Goal: Information Seeking & Learning: Learn about a topic

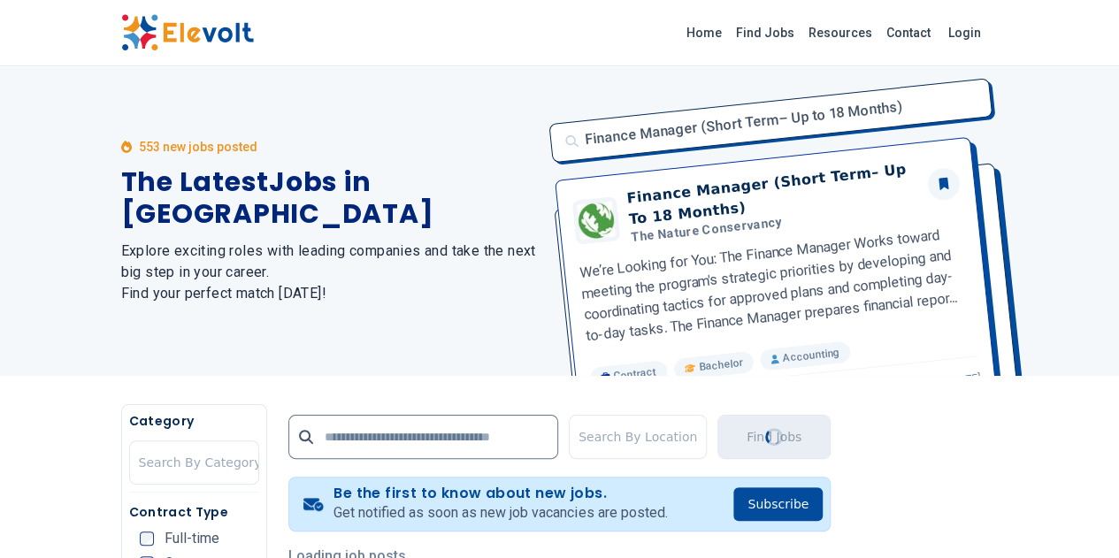
click at [121, 25] on img at bounding box center [187, 32] width 133 height 37
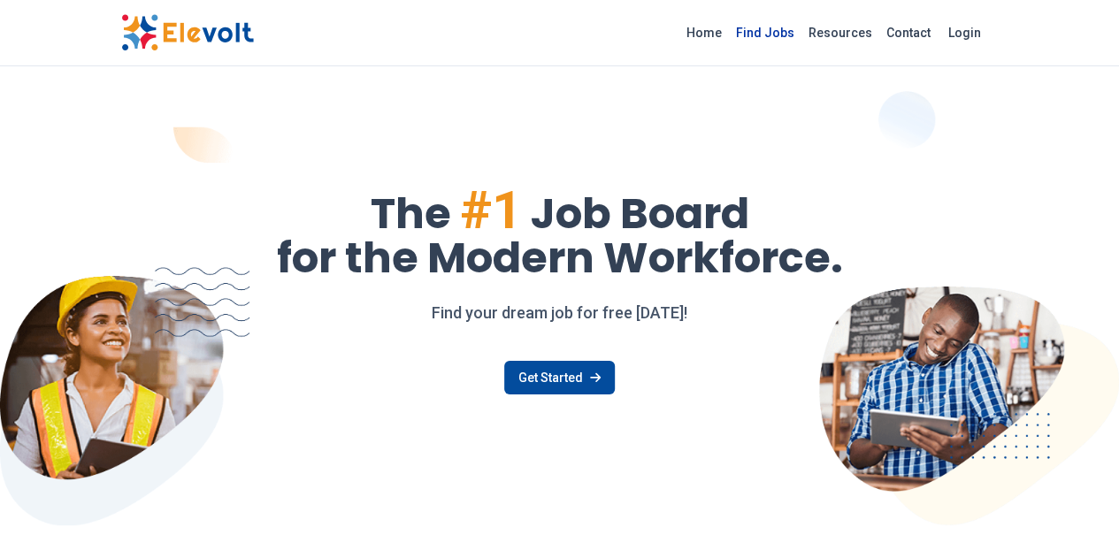
click at [802, 30] on link "Find Jobs" at bounding box center [765, 33] width 73 height 28
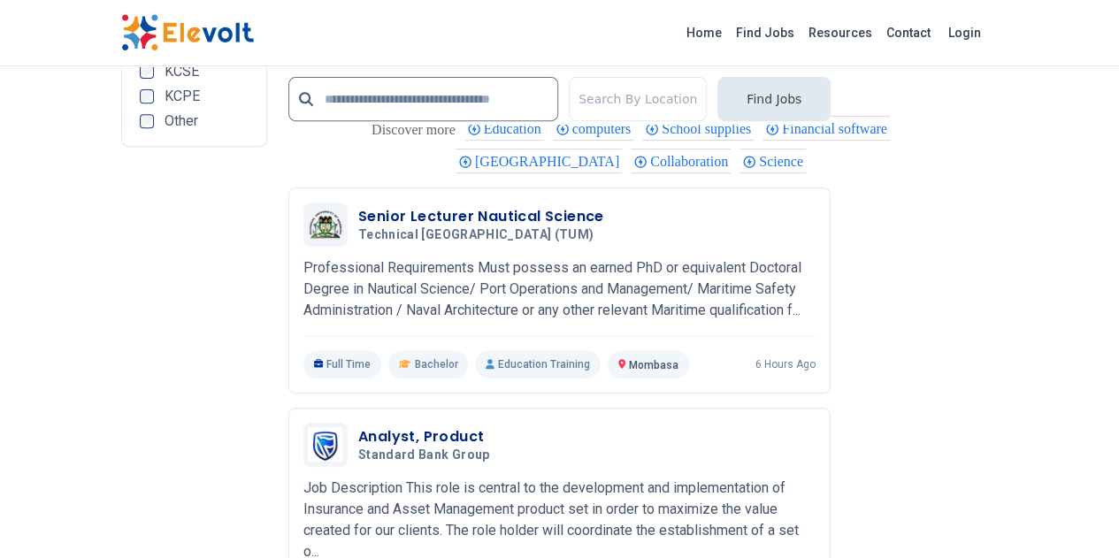
scroll to position [3691, 0]
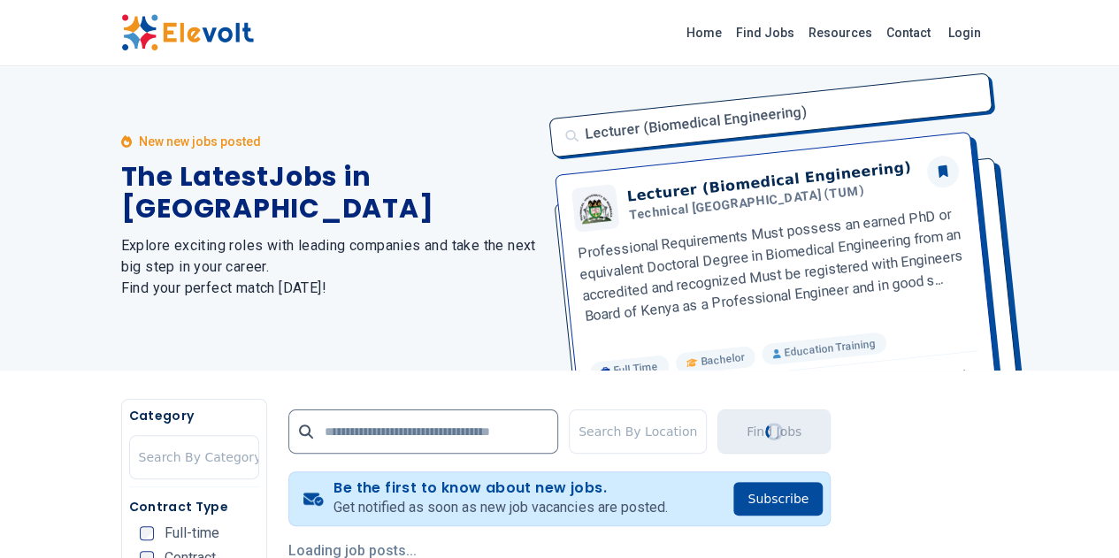
scroll to position [0, 0]
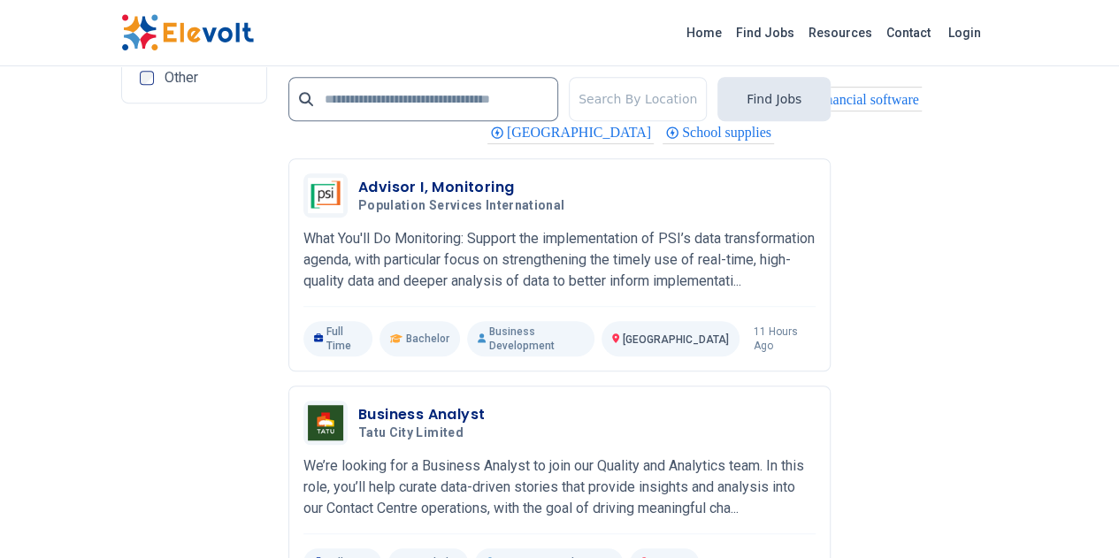
scroll to position [3752, 0]
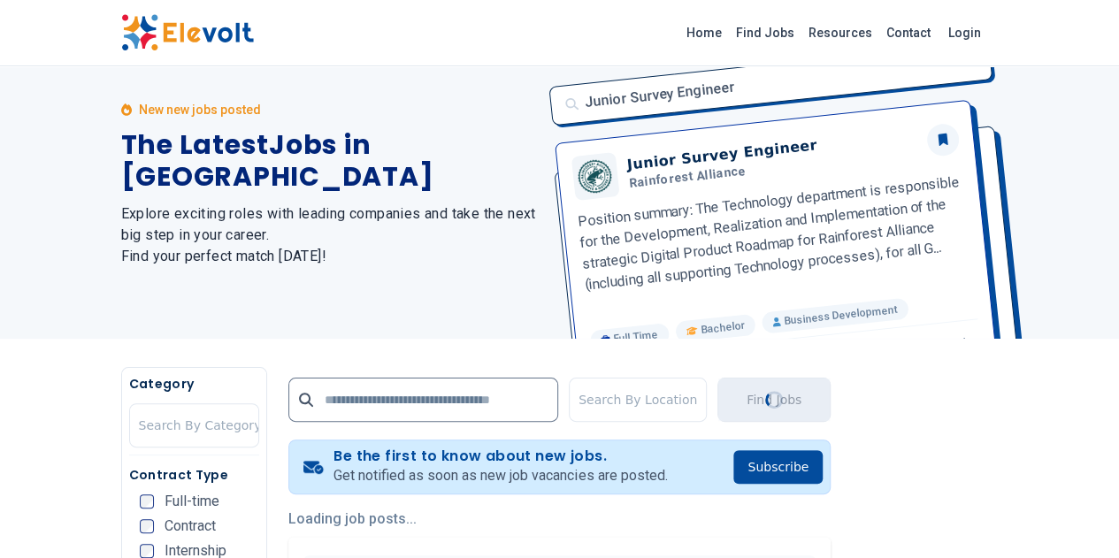
scroll to position [0, 0]
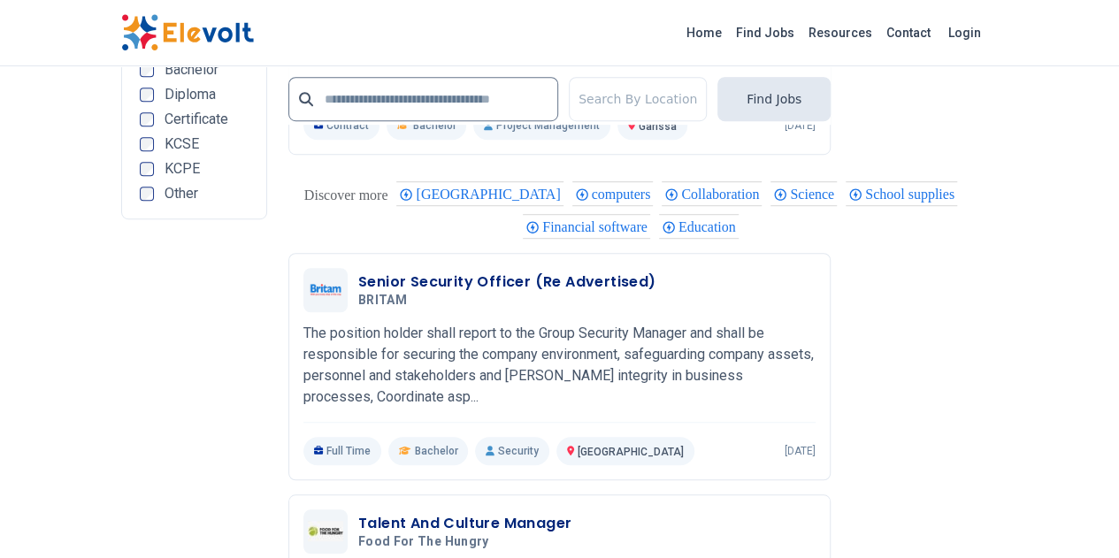
scroll to position [3847, 0]
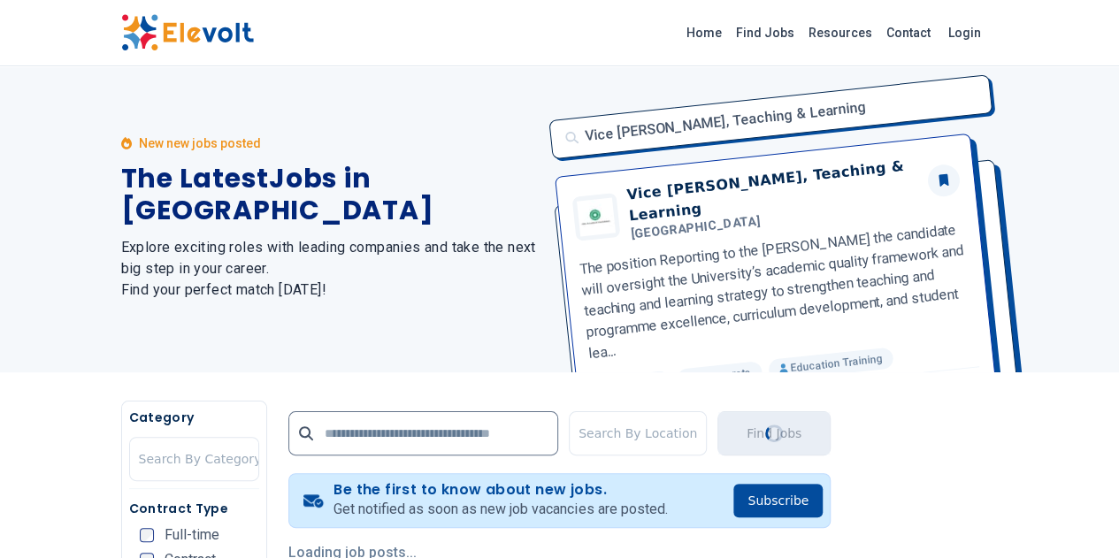
scroll to position [0, 0]
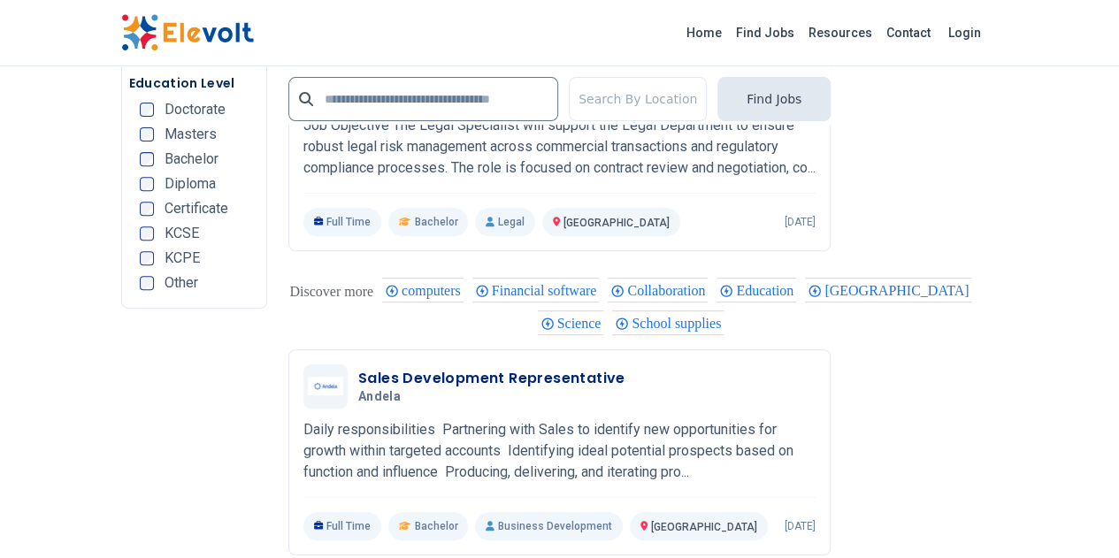
scroll to position [3647, 0]
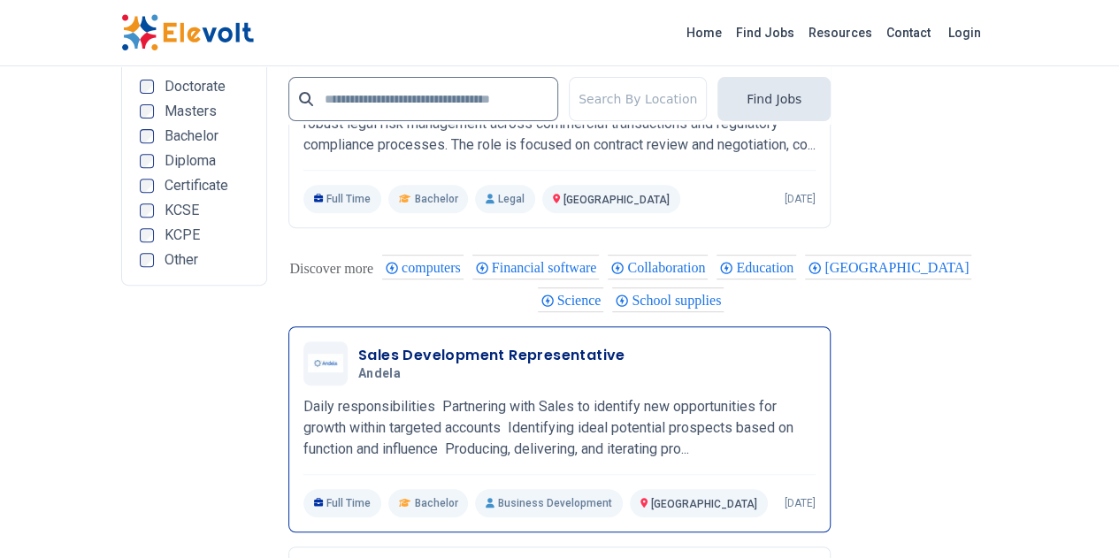
click at [538, 345] on h3 "Sales Development Representative" at bounding box center [491, 355] width 267 height 21
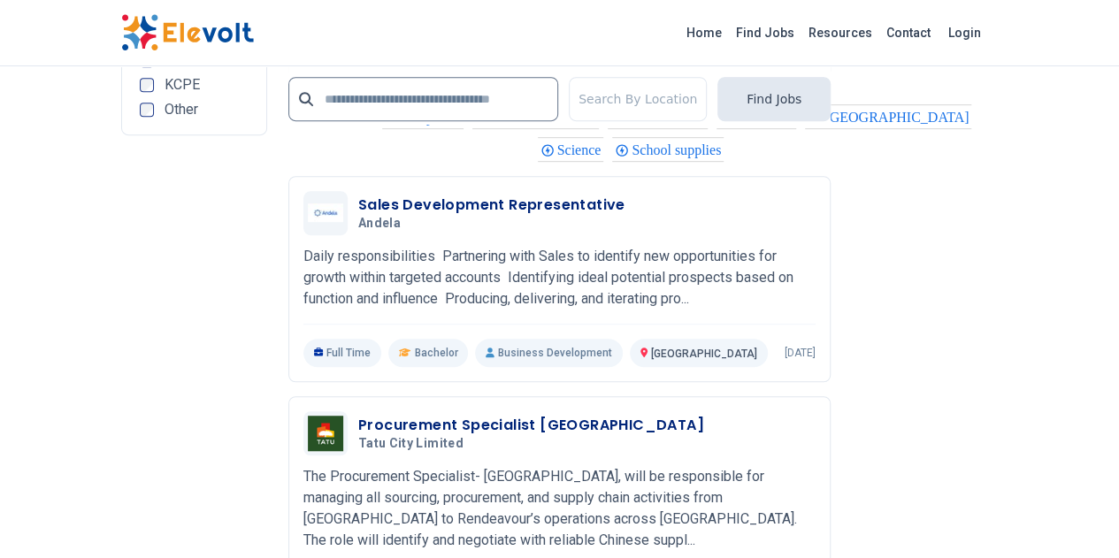
scroll to position [3824, 0]
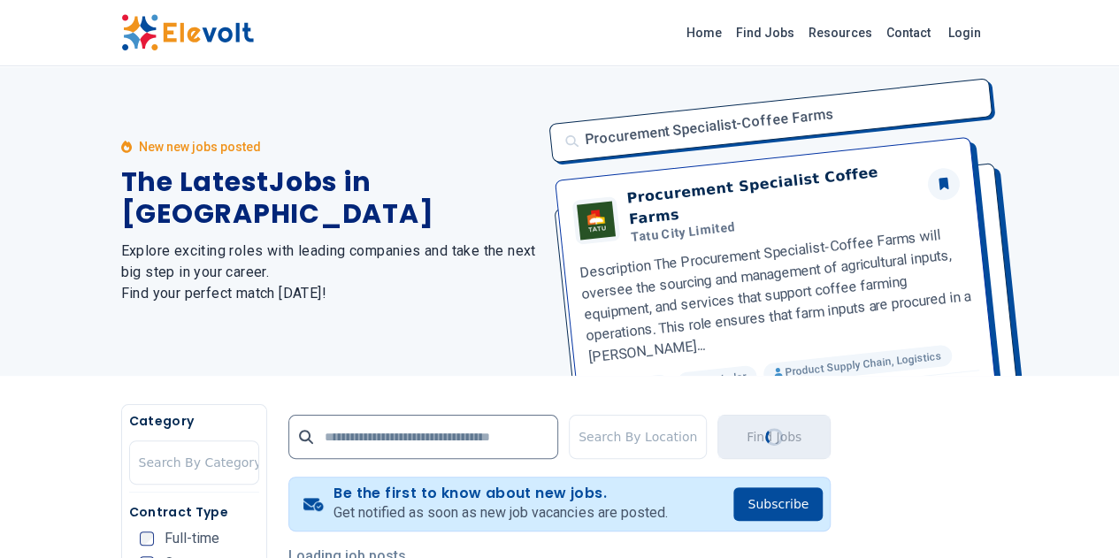
scroll to position [0, 0]
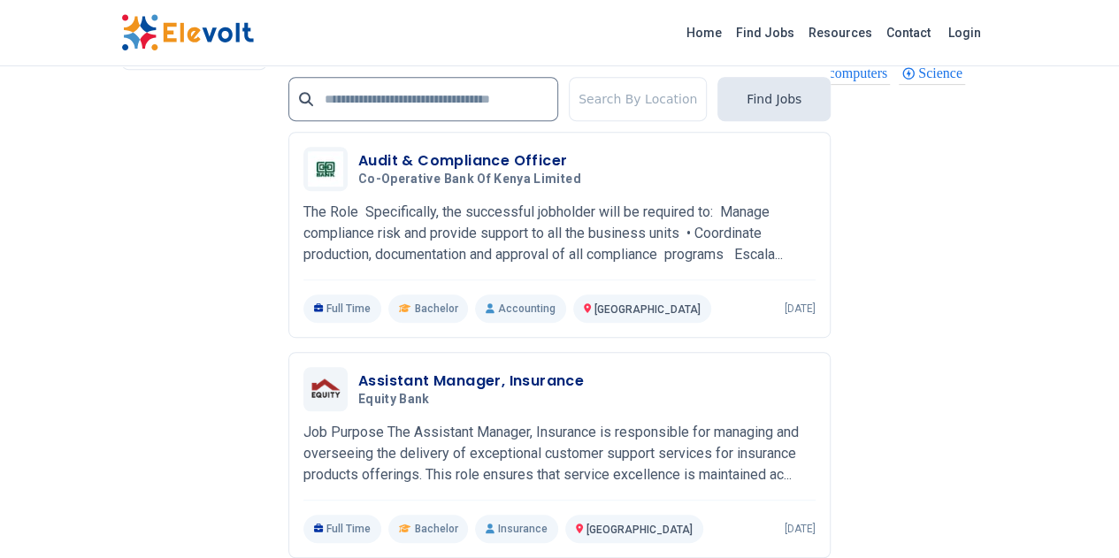
scroll to position [3752, 0]
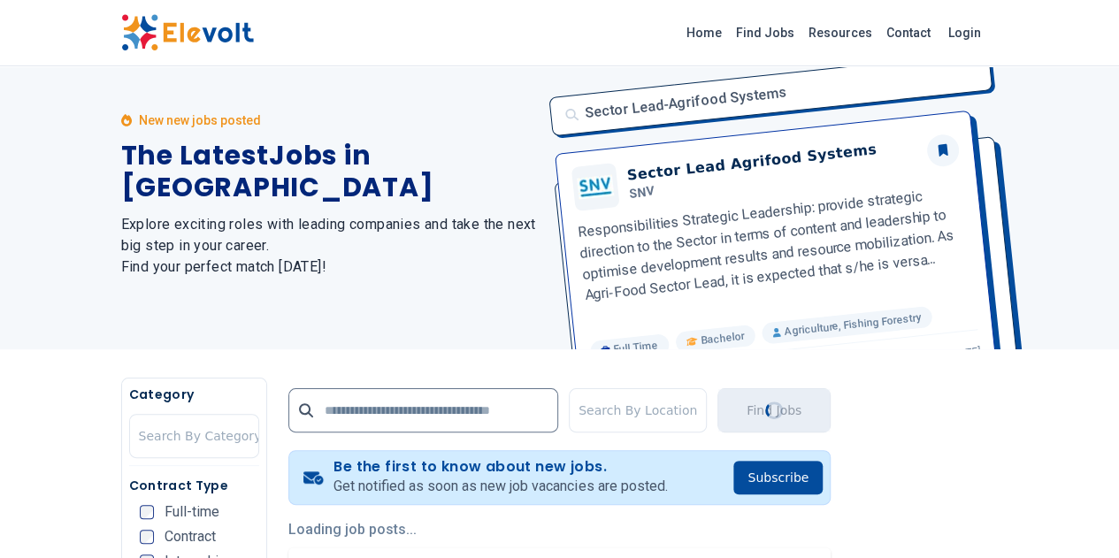
scroll to position [0, 0]
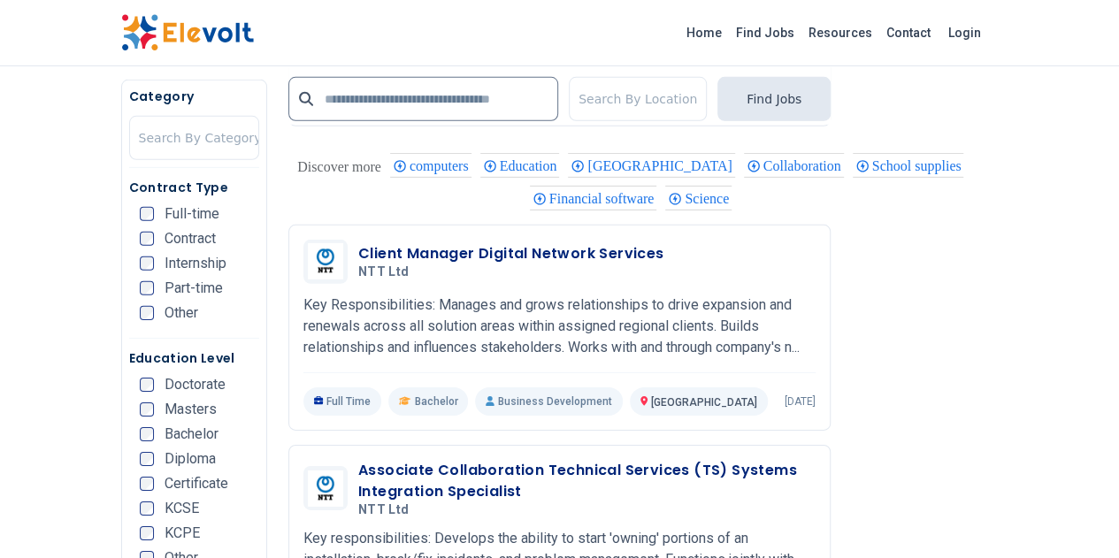
scroll to position [2619, 0]
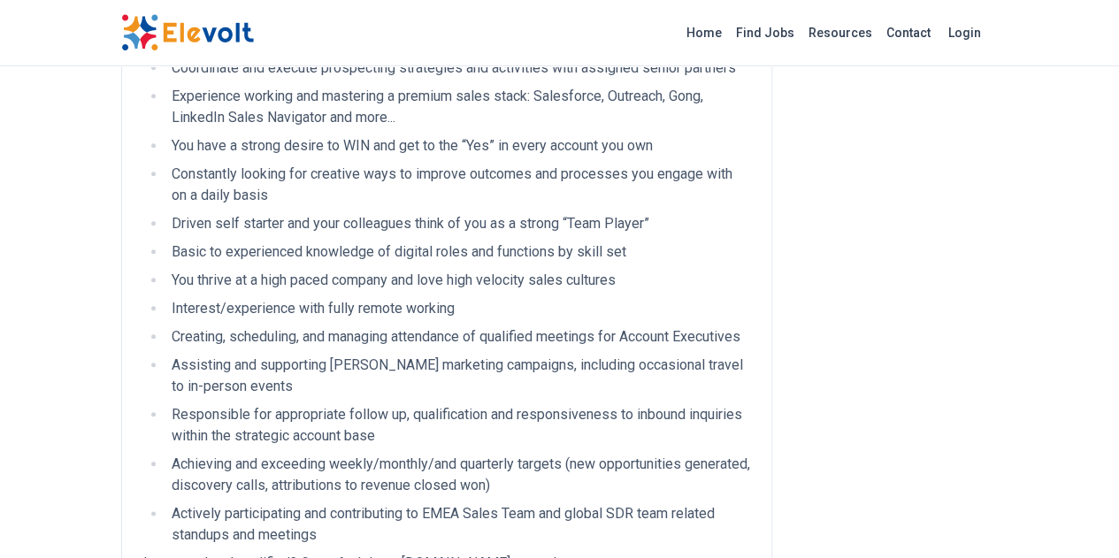
scroll to position [814, 0]
